Goal: Information Seeking & Learning: Learn about a topic

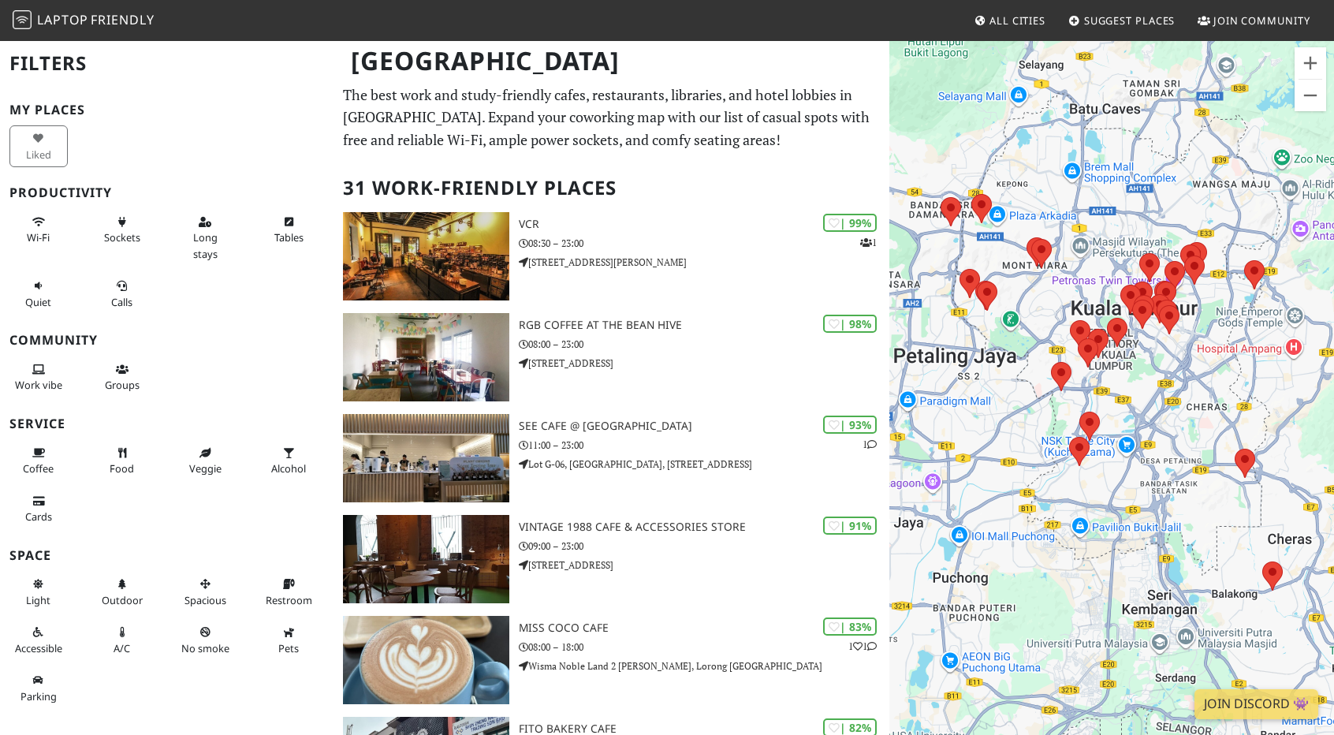
click at [147, 240] on div "Sockets" at bounding box center [126, 238] width 84 height 64
click at [133, 236] on span "Sockets" at bounding box center [122, 237] width 36 height 14
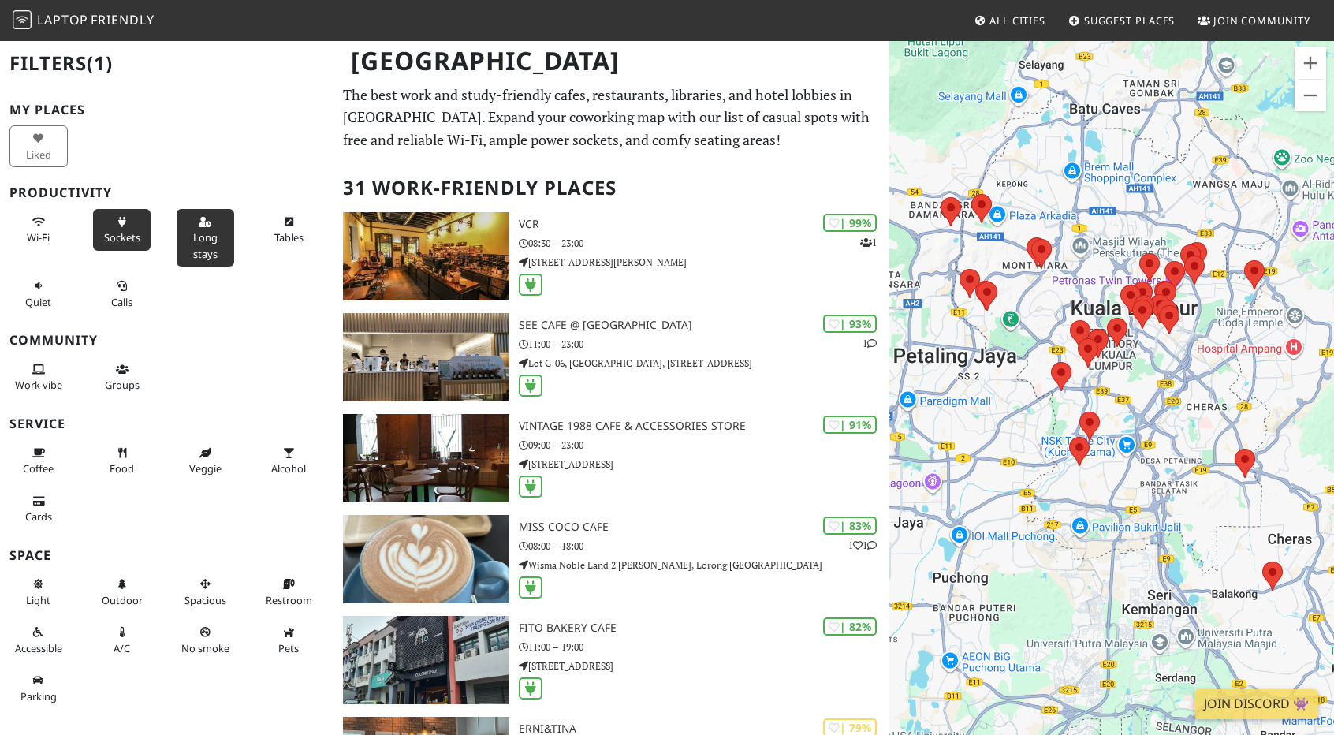
click at [218, 250] on button "Long stays" at bounding box center [206, 238] width 58 height 58
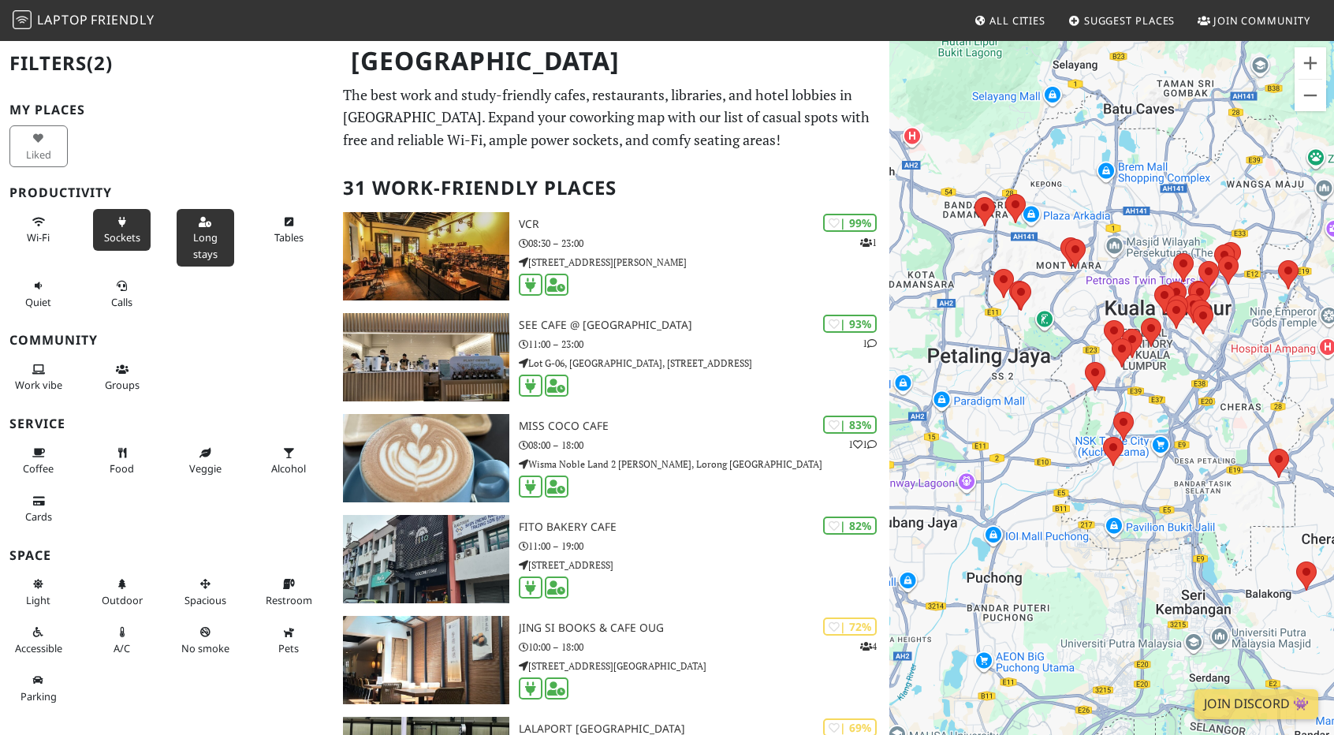
click at [82, 13] on span "Laptop" at bounding box center [62, 19] width 51 height 17
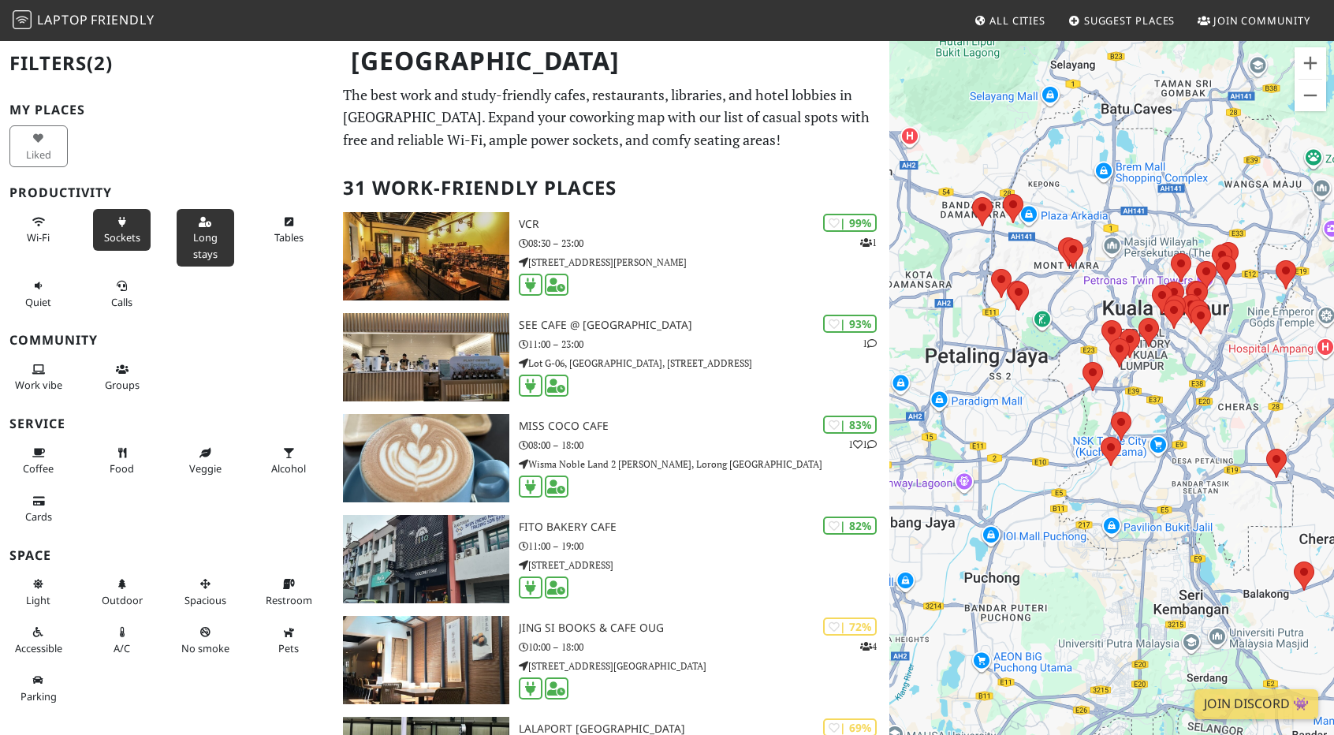
click at [200, 239] on span "Long stays" at bounding box center [205, 245] width 24 height 30
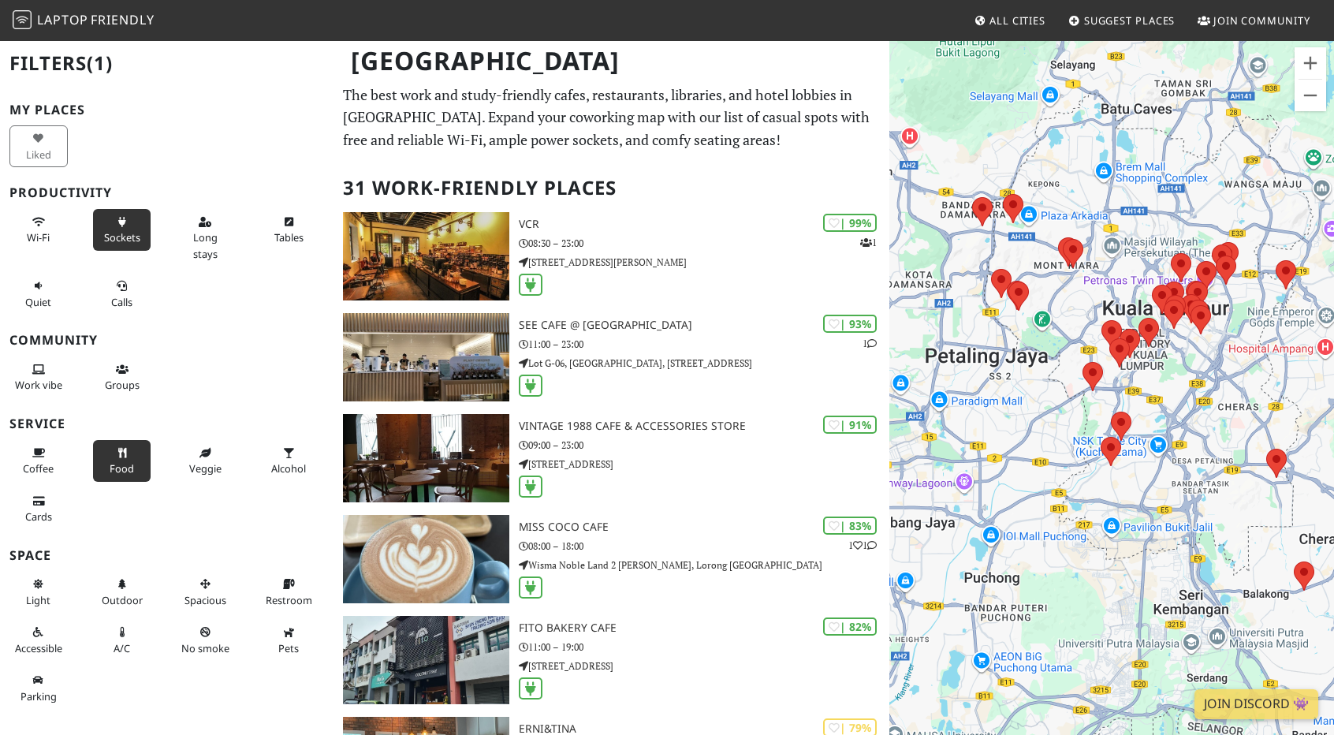
scroll to position [158, 0]
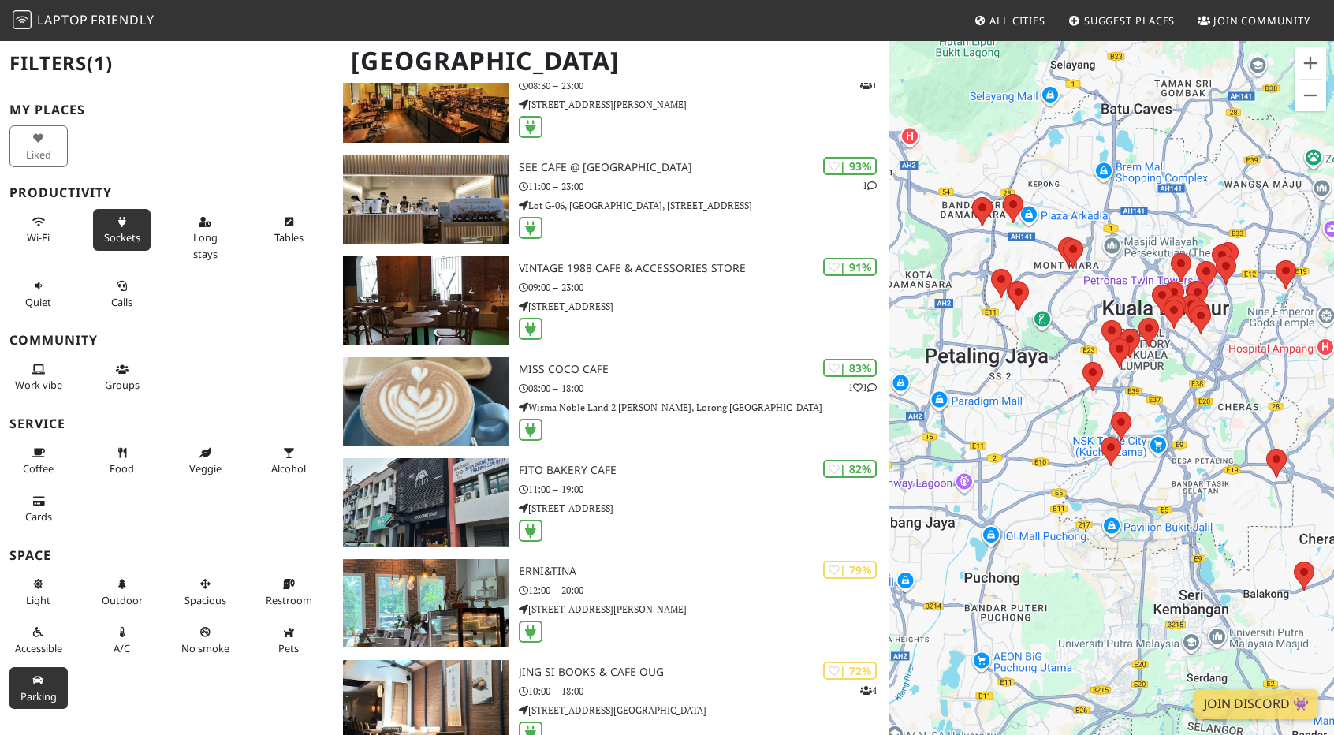
click at [60, 709] on button "Parking" at bounding box center [38, 688] width 58 height 42
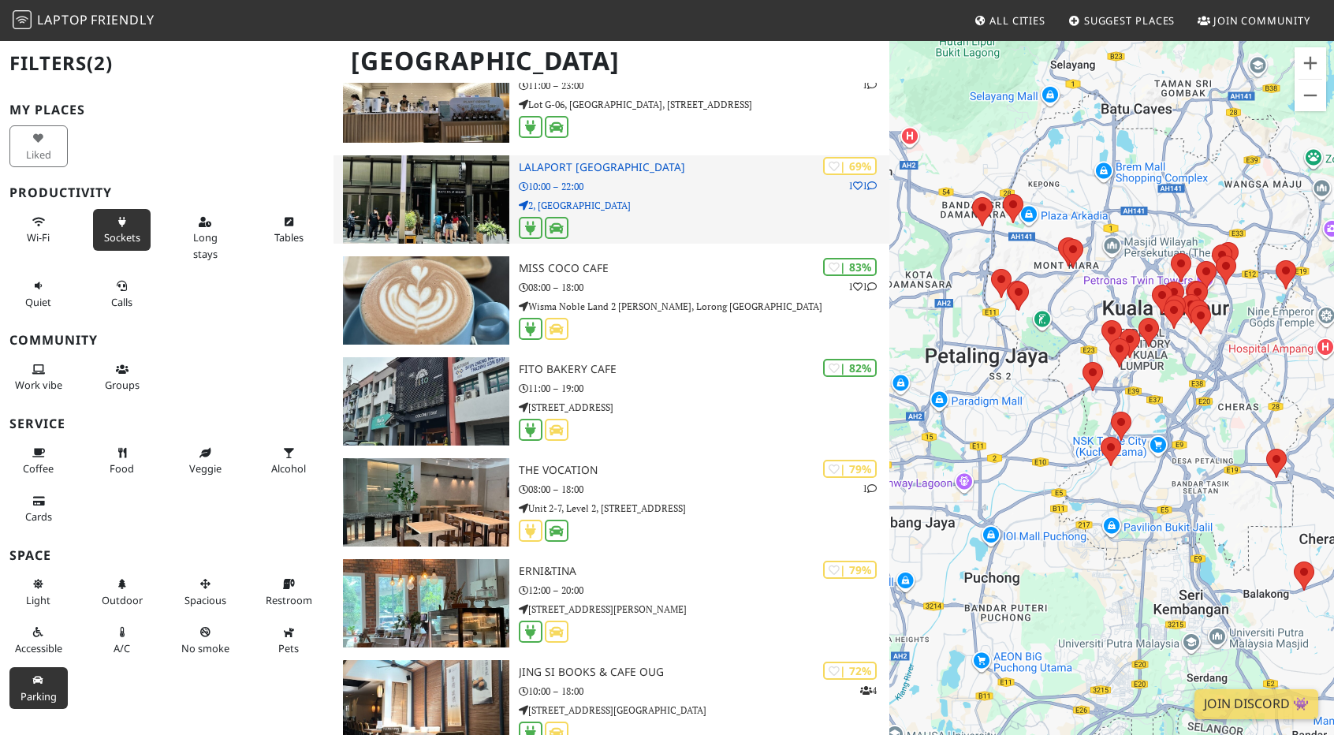
scroll to position [0, 0]
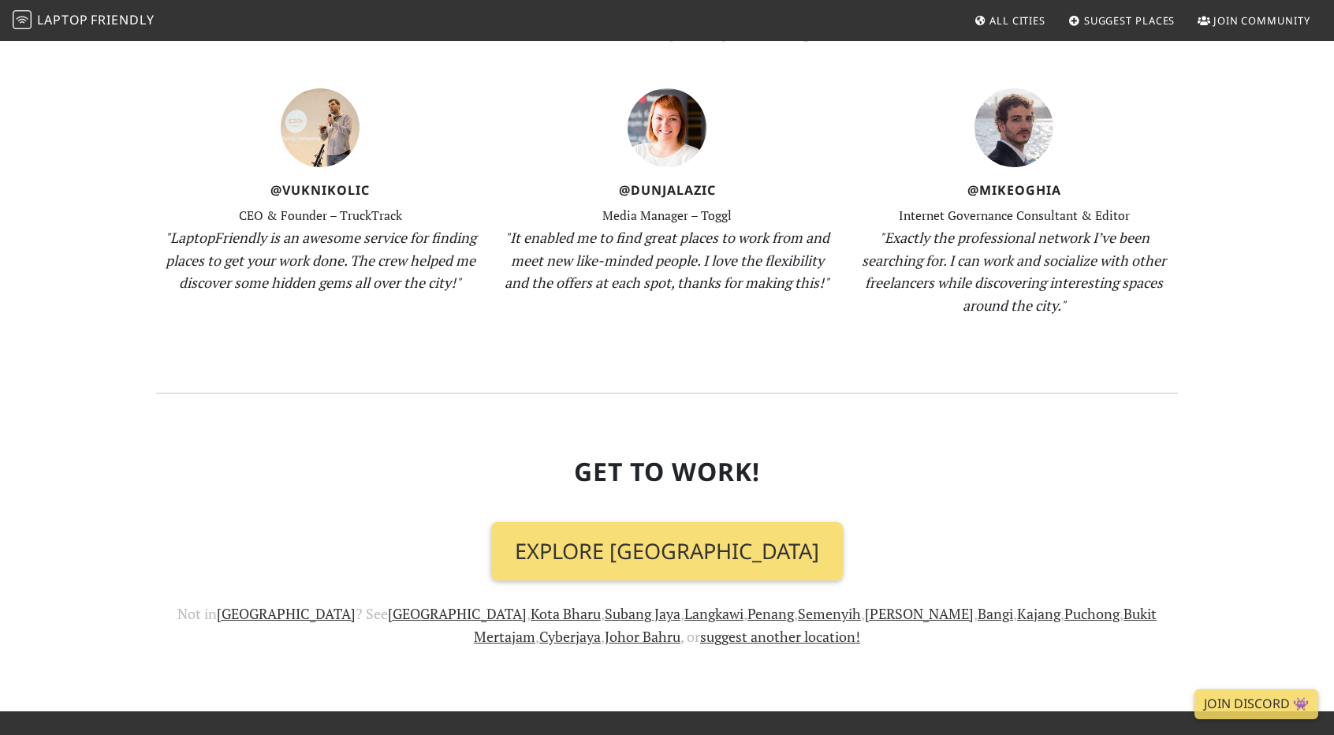
scroll to position [1679, 0]
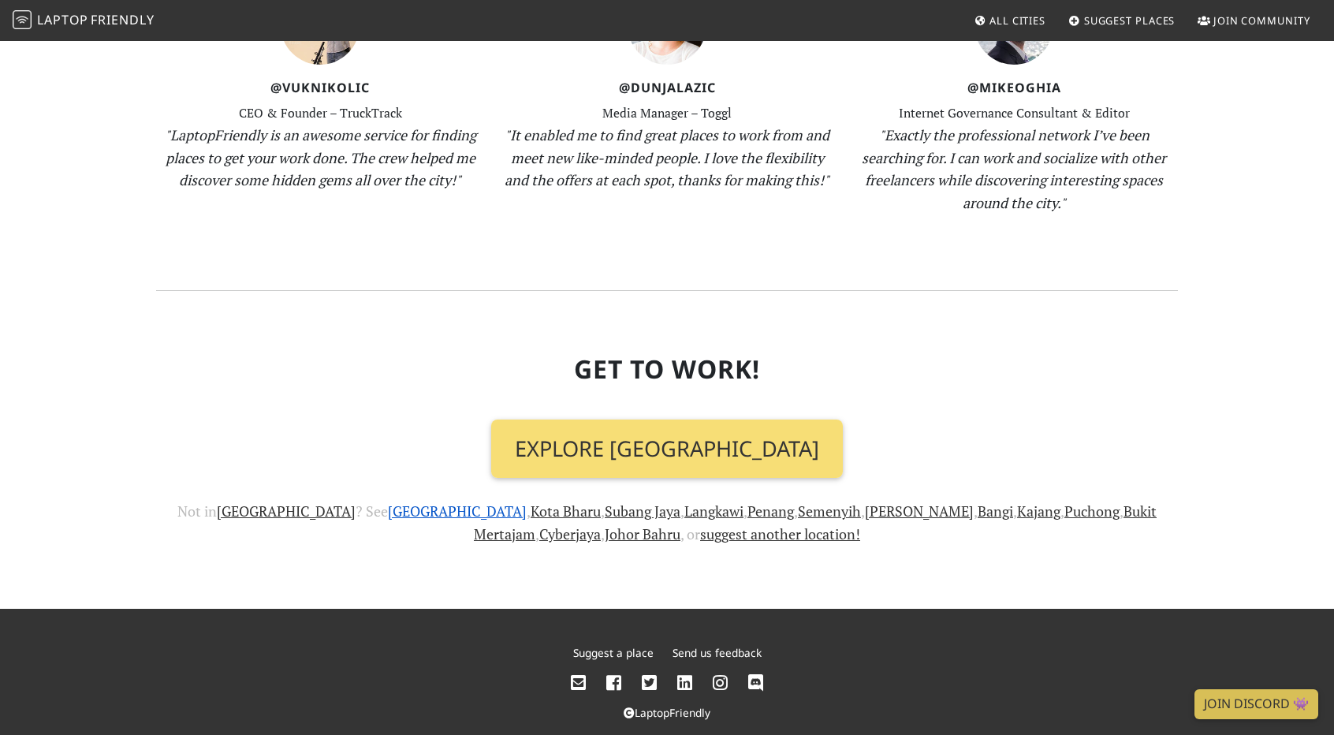
click at [388, 501] on link "Petaling Jaya" at bounding box center [457, 510] width 139 height 19
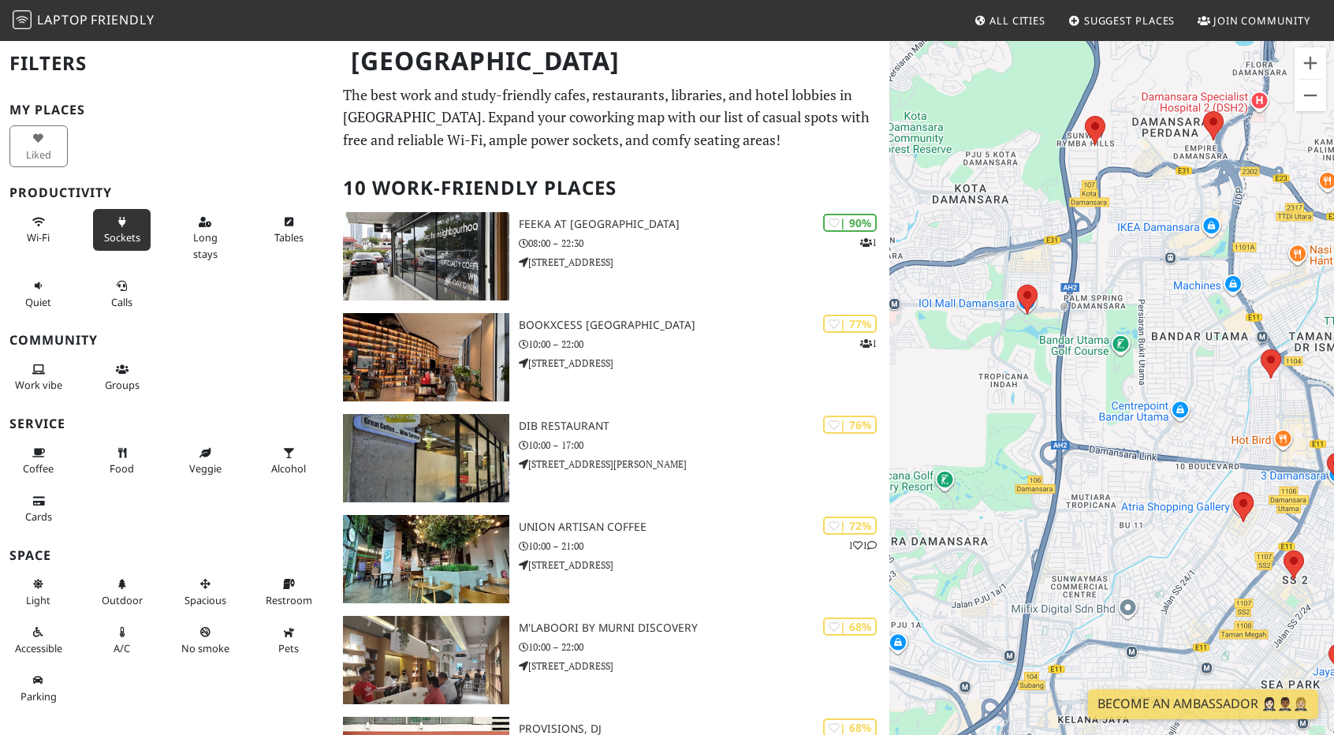
click at [115, 244] on button "Sockets" at bounding box center [122, 230] width 58 height 42
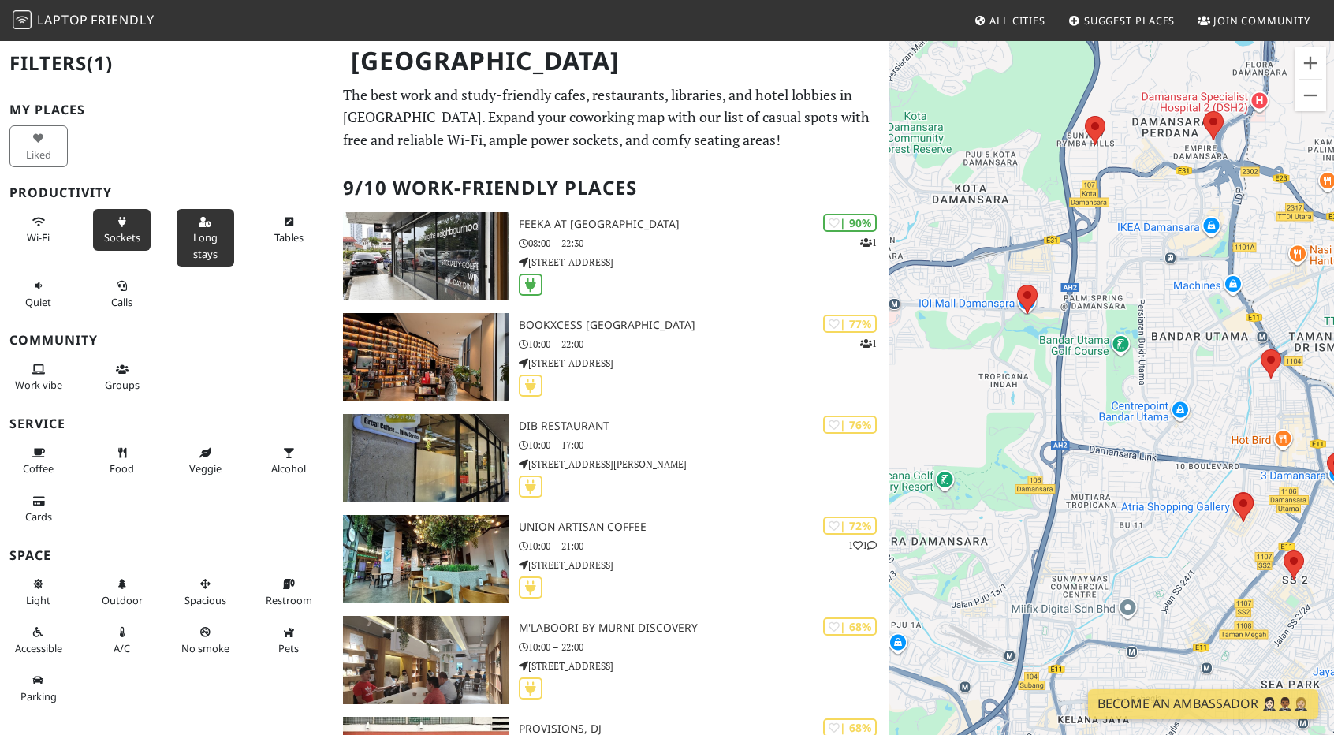
click at [203, 231] on span "Long stays" at bounding box center [205, 245] width 24 height 30
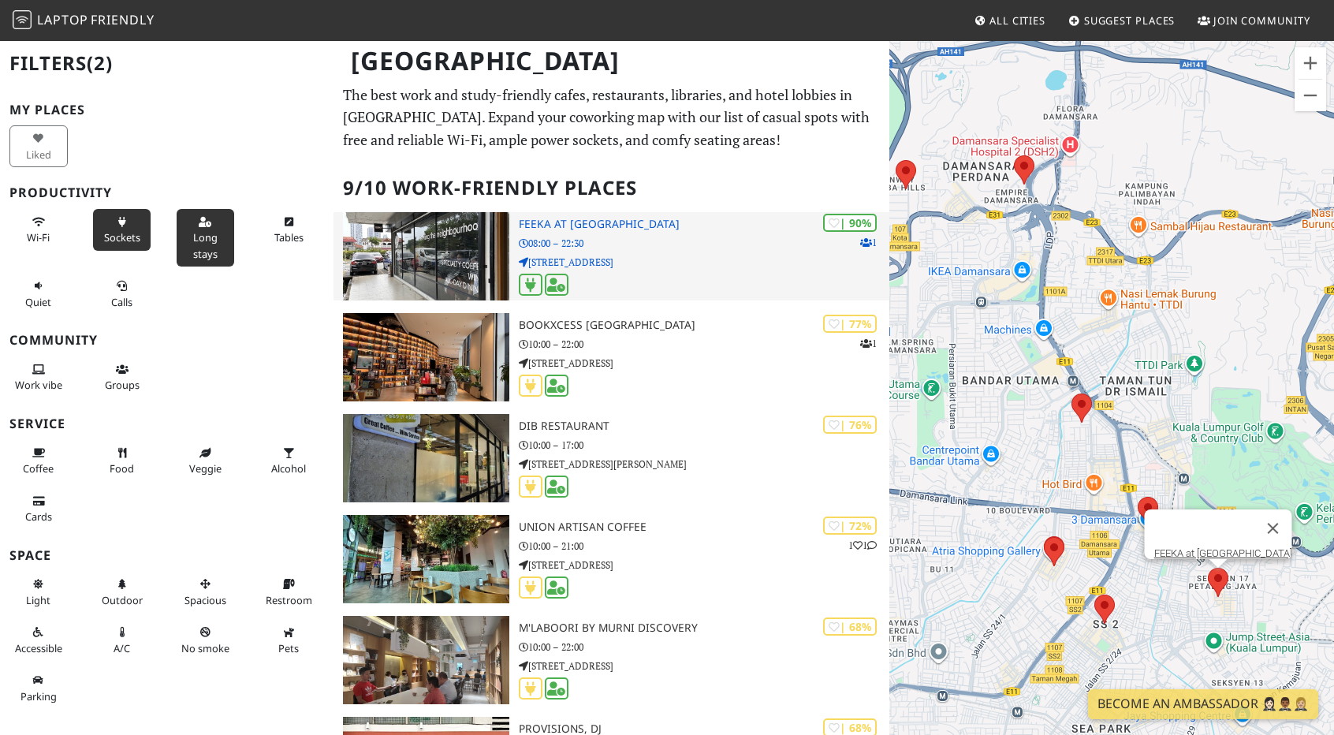
click at [657, 272] on div "| 90% 1 FEEKA at Happy Mansion 08:00 – 22:30 BG1, Block B, Happy Mansion, Jalan…" at bounding box center [704, 256] width 370 height 88
